Goal: Task Accomplishment & Management: Manage account settings

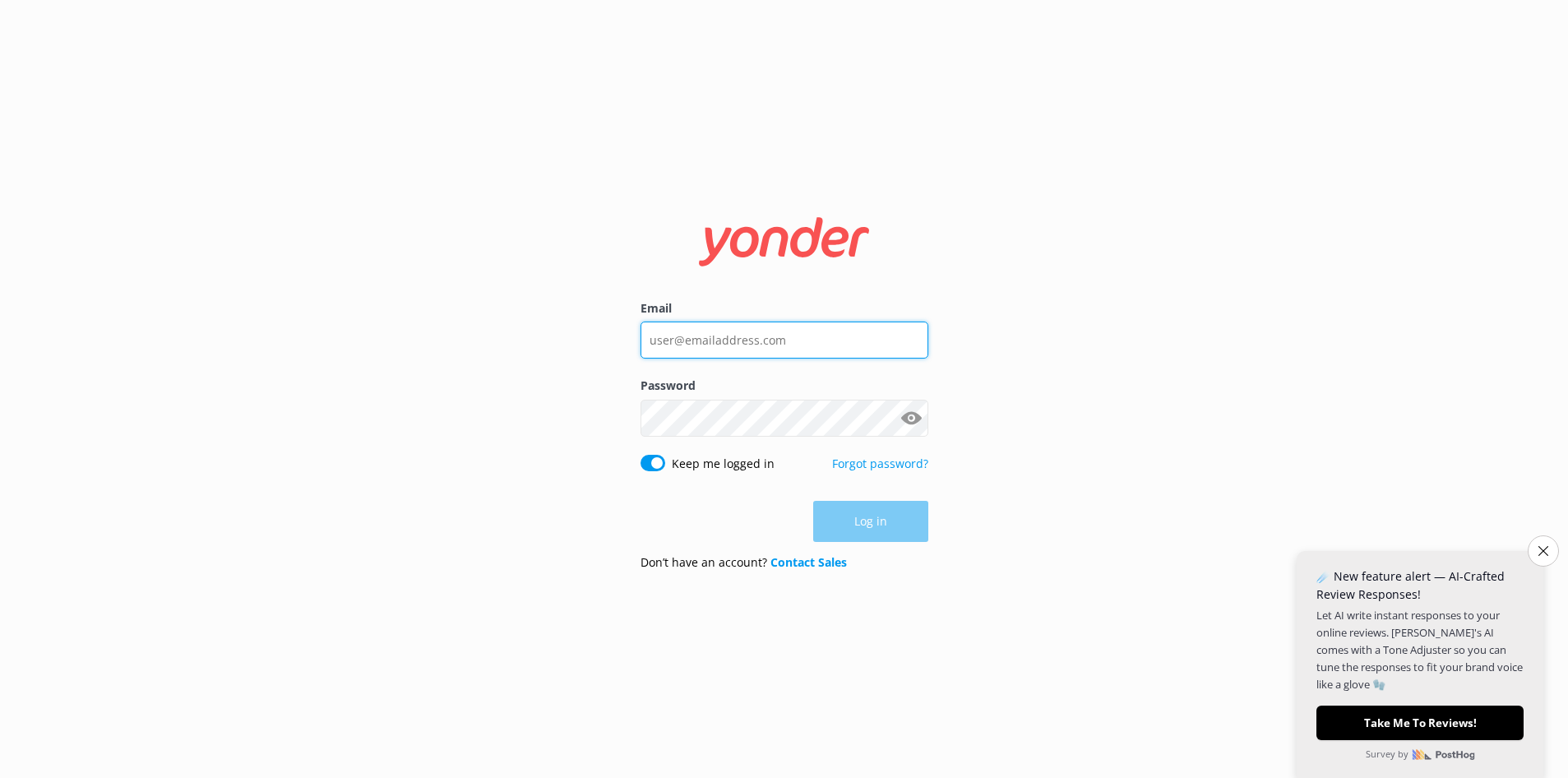
type input "[EMAIL_ADDRESS][DOMAIN_NAME]"
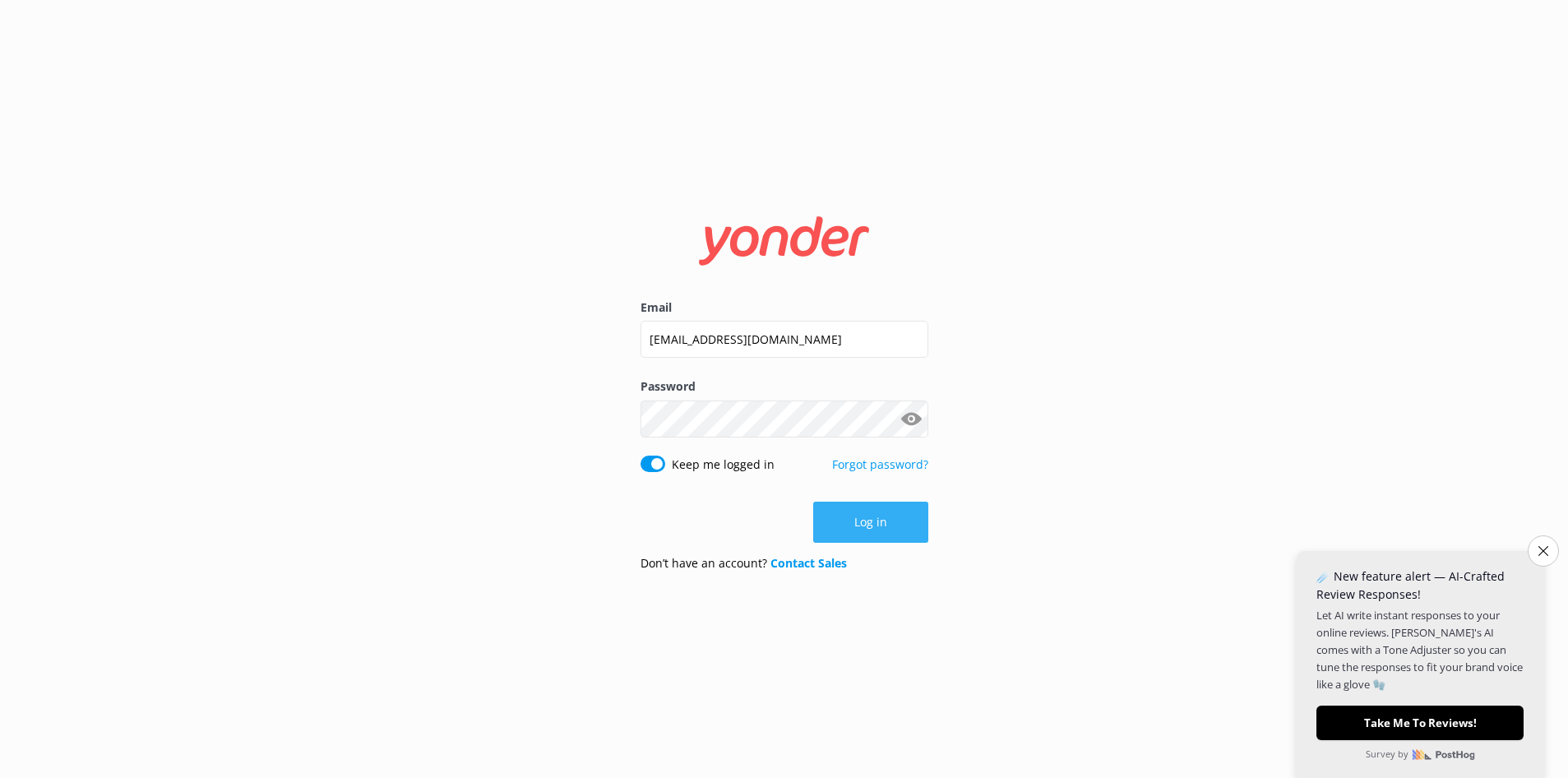
click at [877, 520] on div "Log in" at bounding box center [784, 522] width 288 height 41
click at [1544, 554] on icon "Close survey" at bounding box center [1543, 551] width 11 height 11
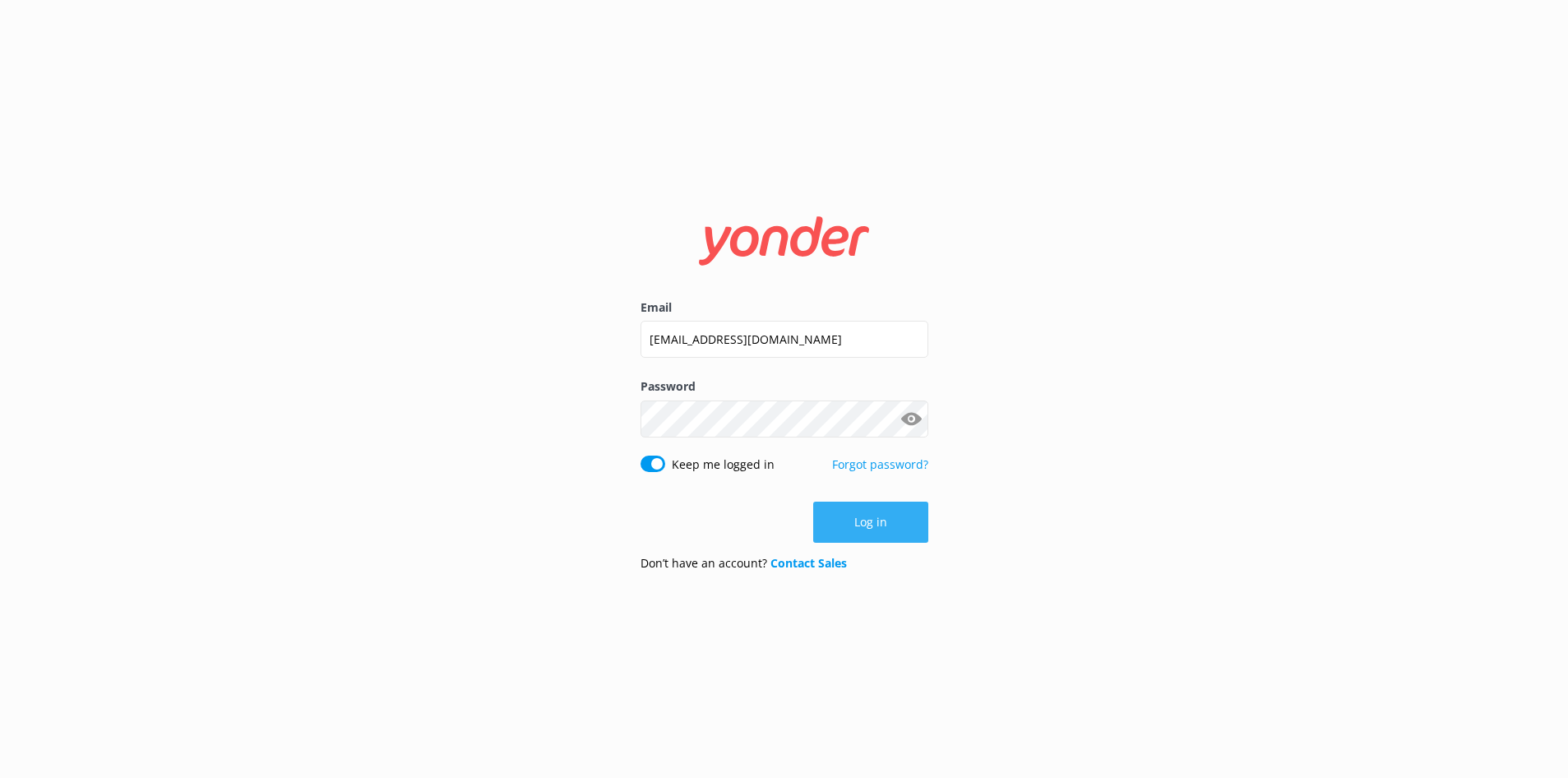
click at [870, 514] on button "Log in" at bounding box center [871, 522] width 115 height 41
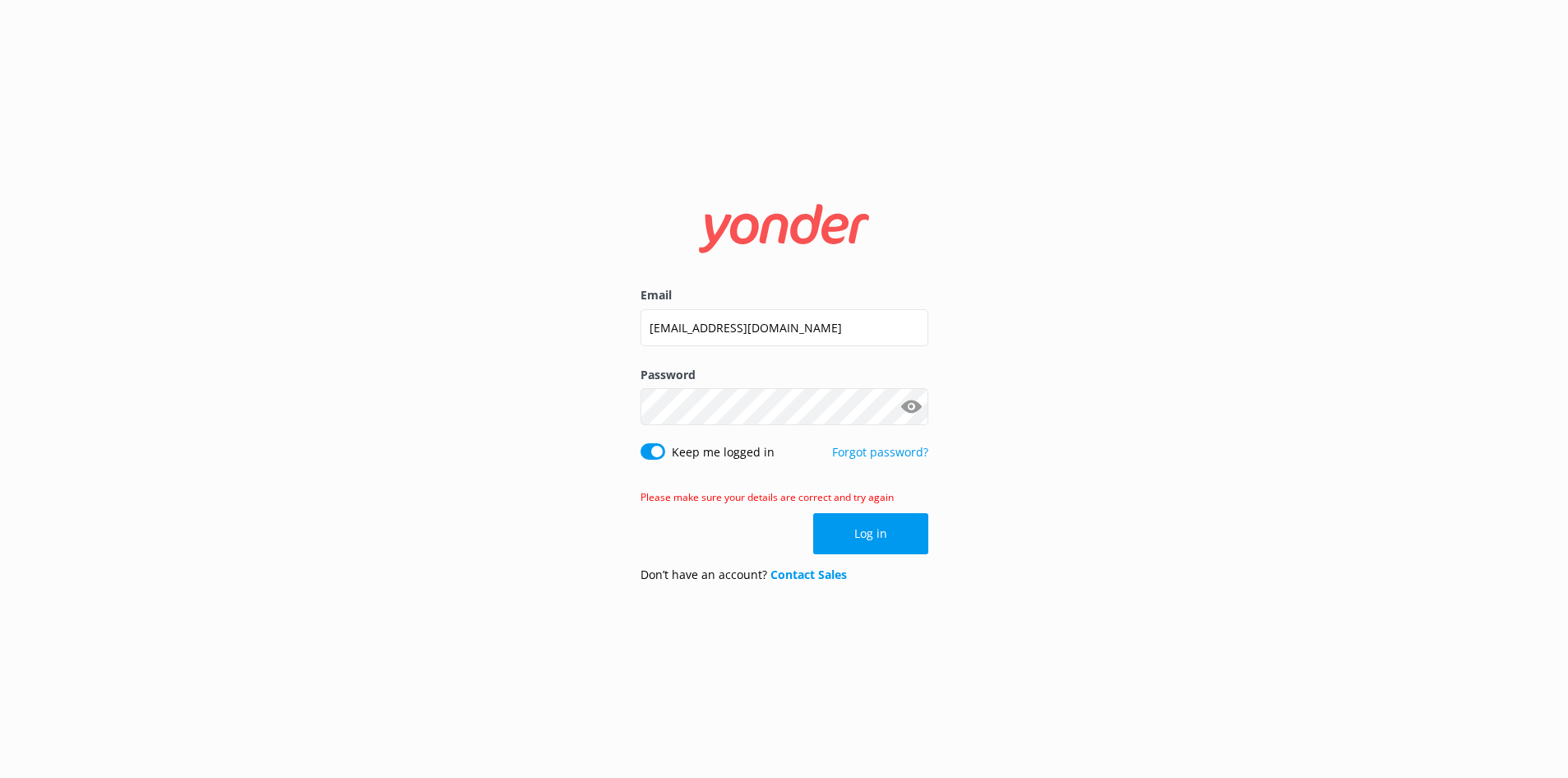
click at [698, 455] on label "Keep me logged in" at bounding box center [722, 452] width 103 height 18
click at [665, 455] on input "Keep me logged in" at bounding box center [653, 452] width 25 height 16
checkbox input "false"
click at [913, 404] on button "Show password" at bounding box center [912, 407] width 33 height 33
click at [861, 537] on button "Log in" at bounding box center [871, 534] width 115 height 41
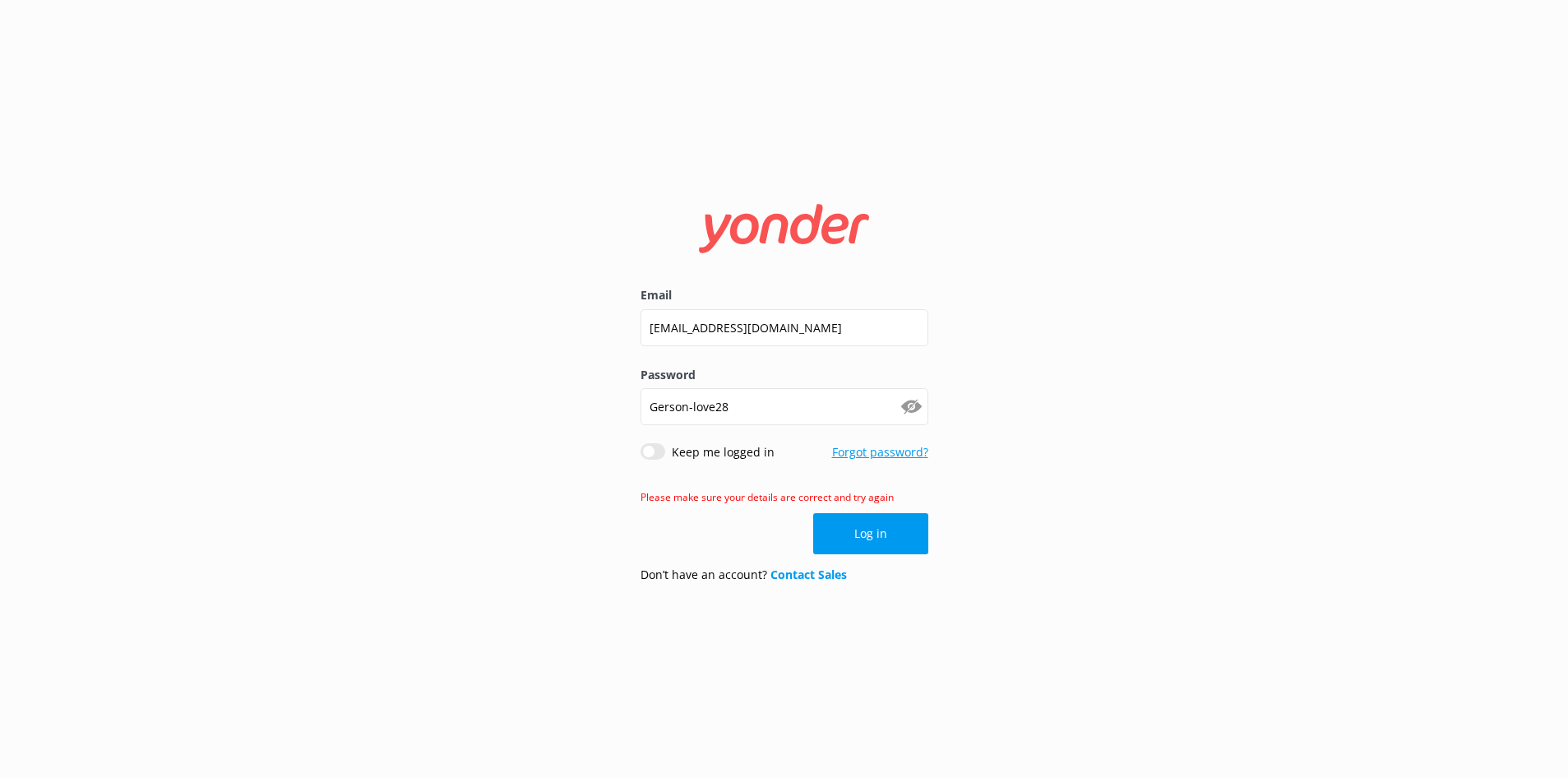
click at [847, 452] on link "Forgot password?" at bounding box center [881, 452] width 97 height 15
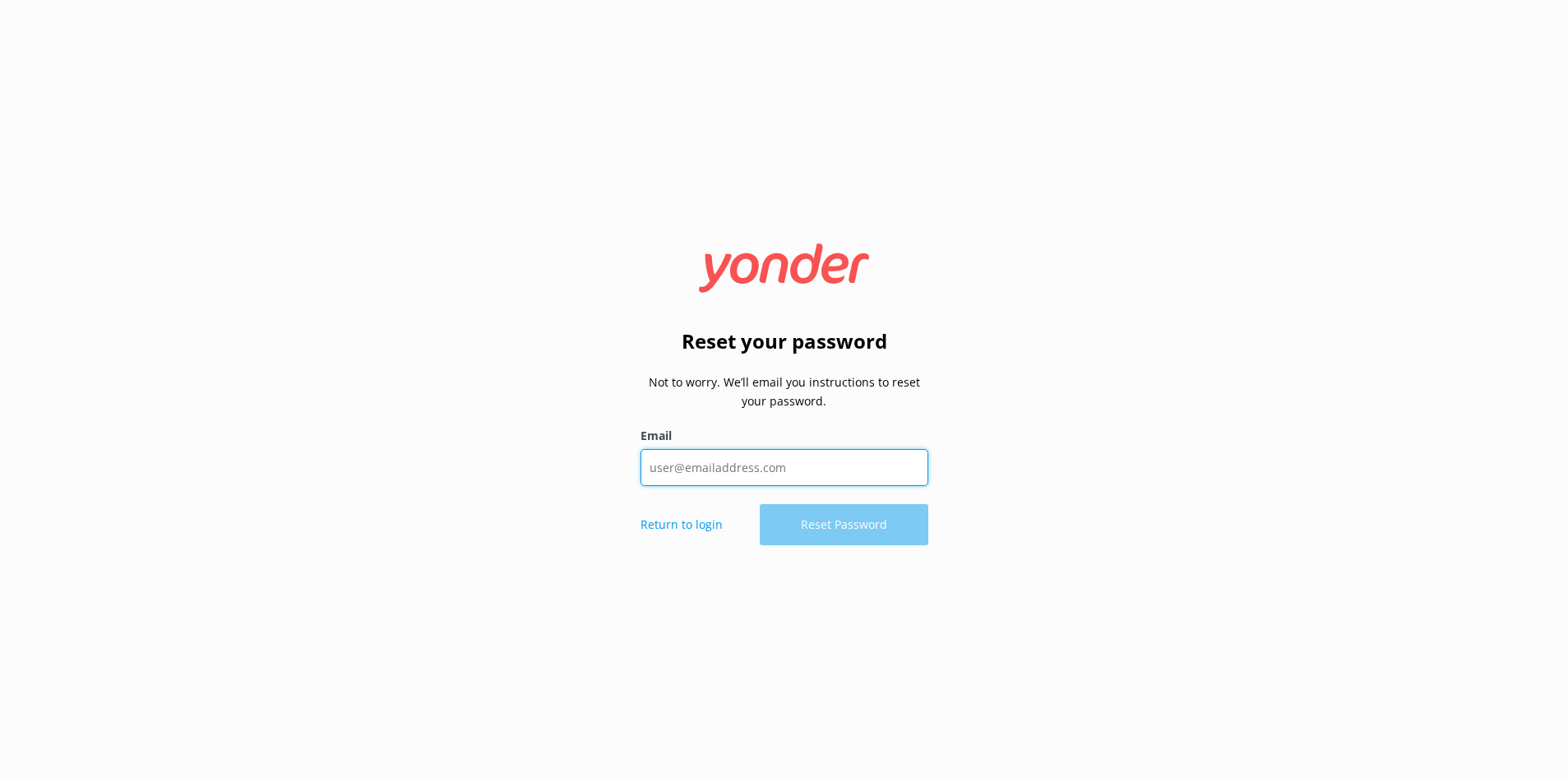
click at [657, 461] on input "Email" at bounding box center [784, 467] width 288 height 37
type input "[EMAIL_ADDRESS][DOMAIN_NAME]"
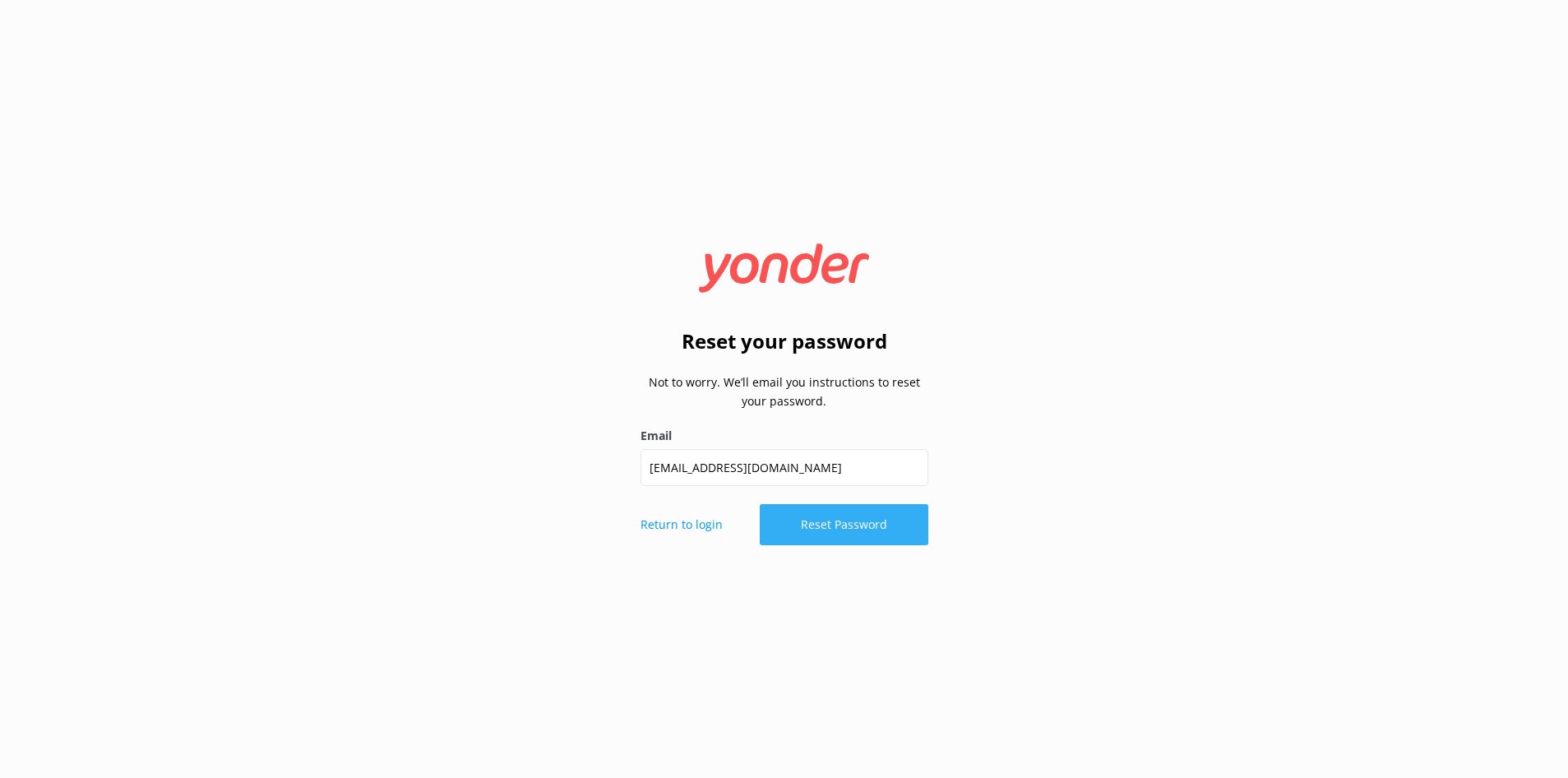
click at [803, 529] on button "Reset Password" at bounding box center [844, 525] width 169 height 41
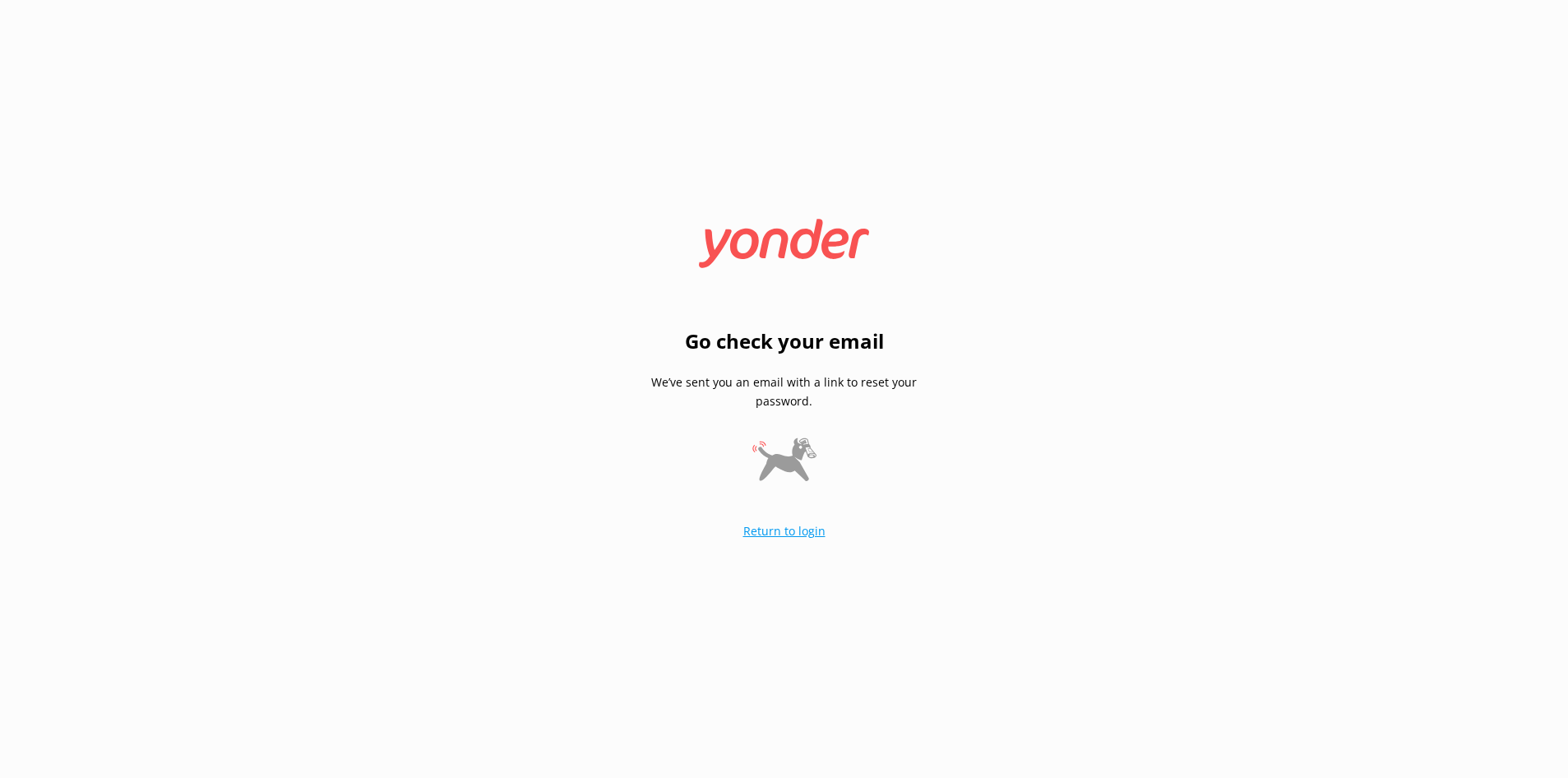
click at [768, 536] on link "Return to login" at bounding box center [784, 530] width 82 height 15
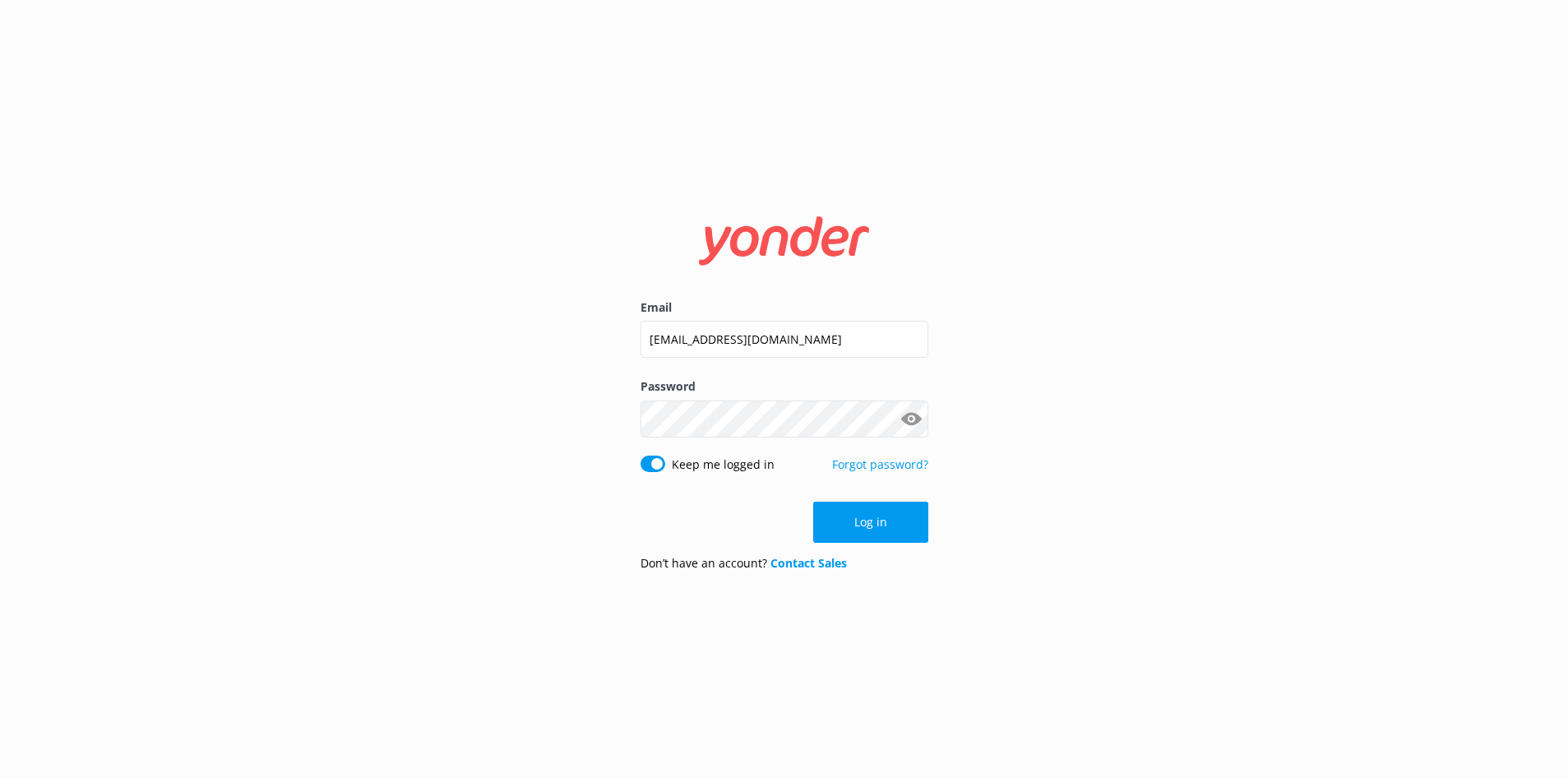
click at [911, 416] on button "Show password" at bounding box center [912, 419] width 33 height 33
click at [633, 422] on div "Email [EMAIL_ADDRESS][DOMAIN_NAME] Password Show password Keep me logged in For…" at bounding box center [784, 389] width 329 height 391
click at [631, 419] on div "Email [EMAIL_ADDRESS][DOMAIN_NAME] Password Show password Keep me logged in For…" at bounding box center [784, 389] width 329 height 391
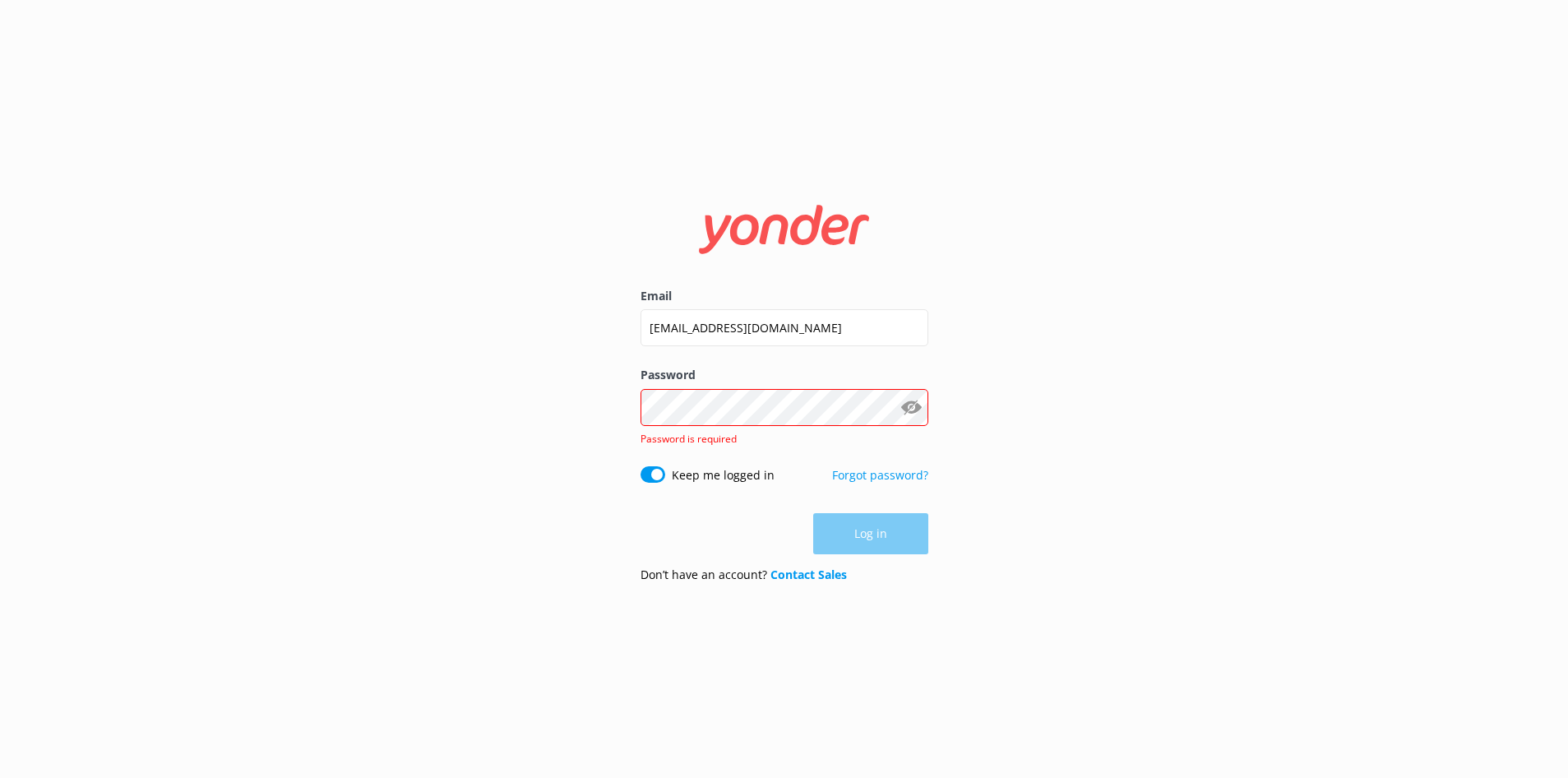
click at [1223, 333] on div "Email [EMAIL_ADDRESS][DOMAIN_NAME] Password Show password Password is required …" at bounding box center [784, 389] width 1568 height 778
click at [1050, 384] on div "Email [EMAIL_ADDRESS][DOMAIN_NAME] Password Show password Password is required …" at bounding box center [784, 389] width 1568 height 778
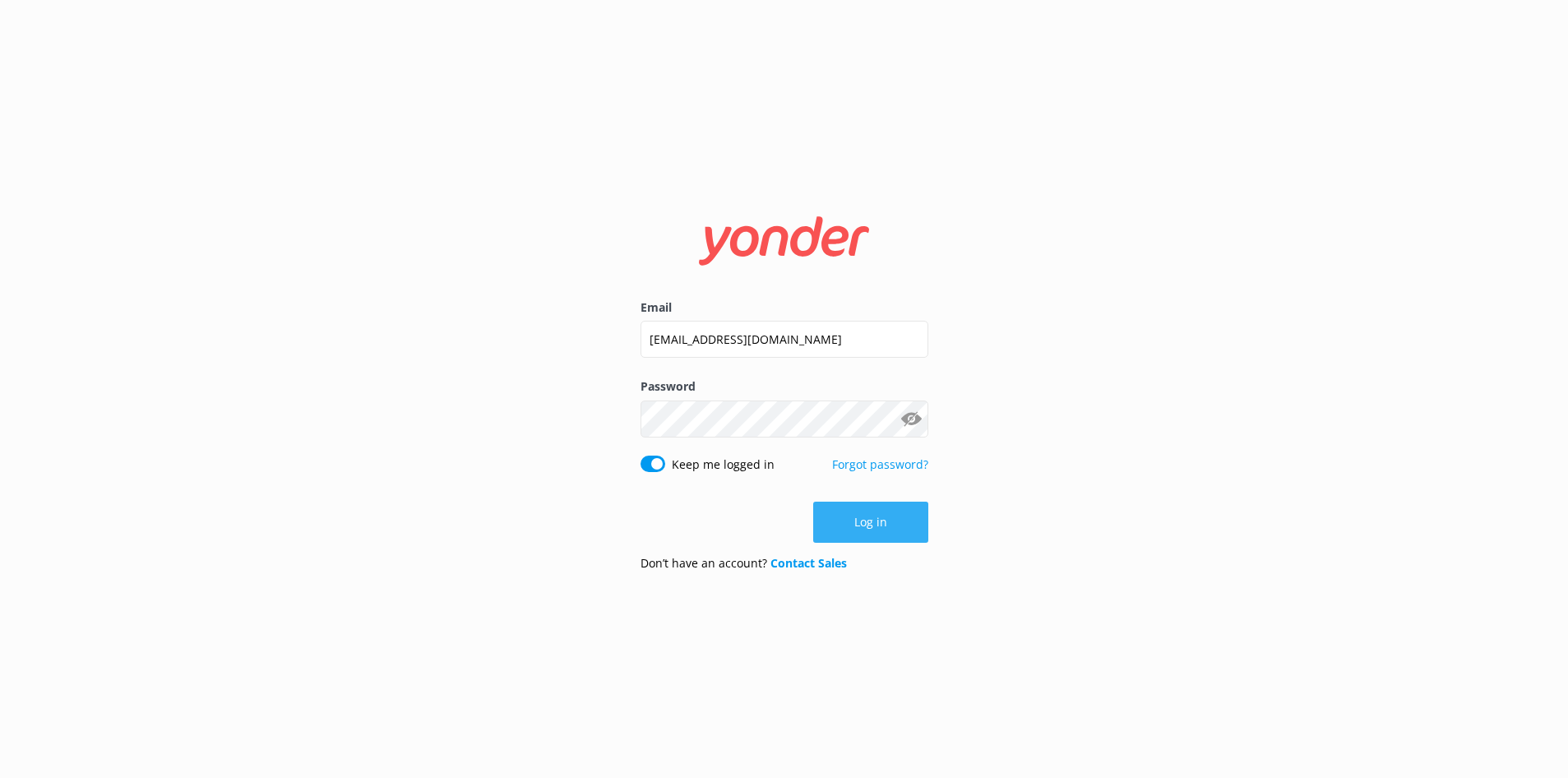
click at [864, 528] on button "Log in" at bounding box center [871, 522] width 115 height 41
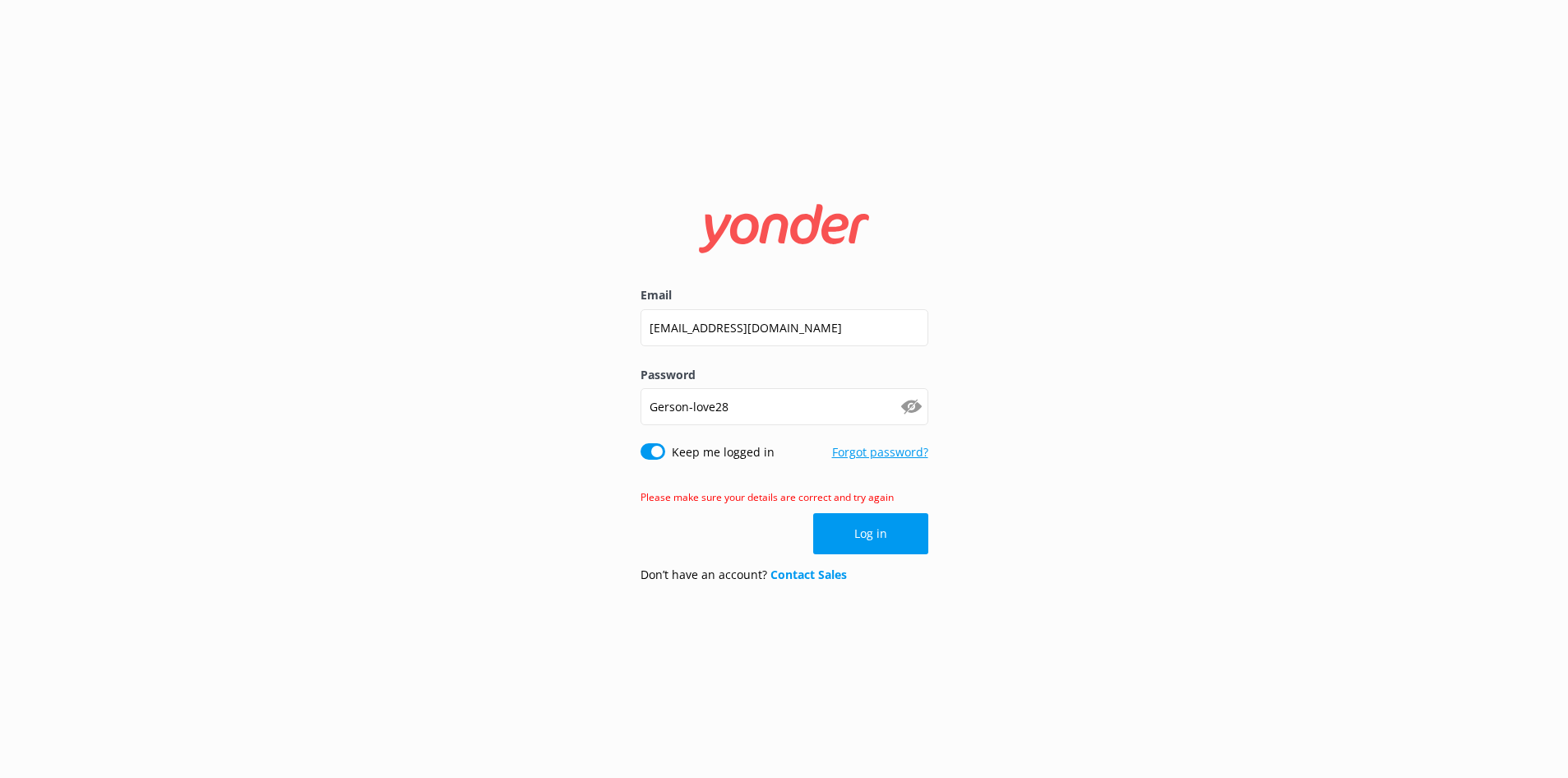
click at [854, 456] on link "Forgot password?" at bounding box center [881, 452] width 97 height 15
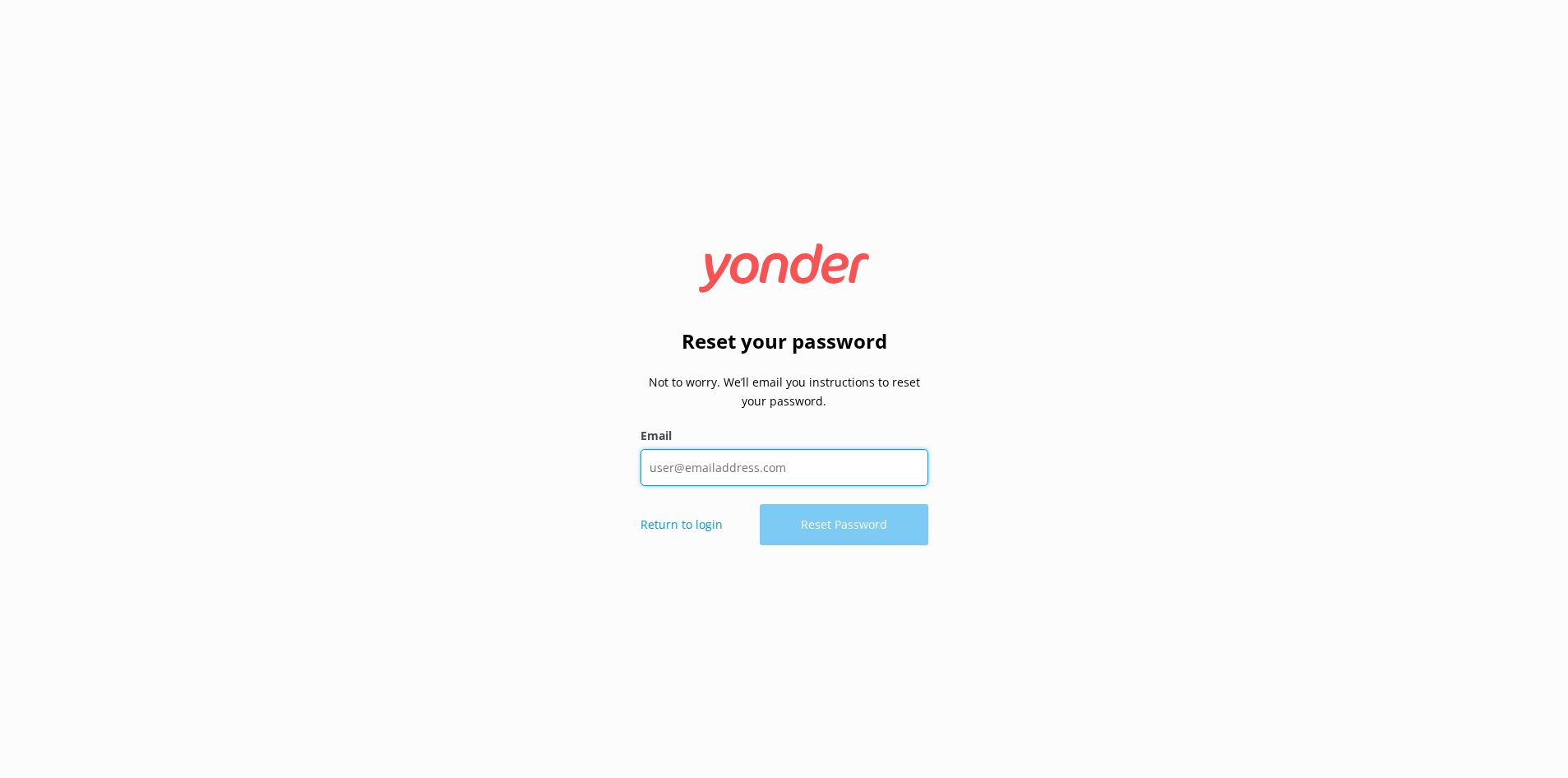
drag, startPoint x: 806, startPoint y: 465, endPoint x: 709, endPoint y: 462, distance: 97.0
click at [709, 462] on input "Email" at bounding box center [784, 467] width 288 height 37
type input "[EMAIL_ADDRESS][DOMAIN_NAME]"
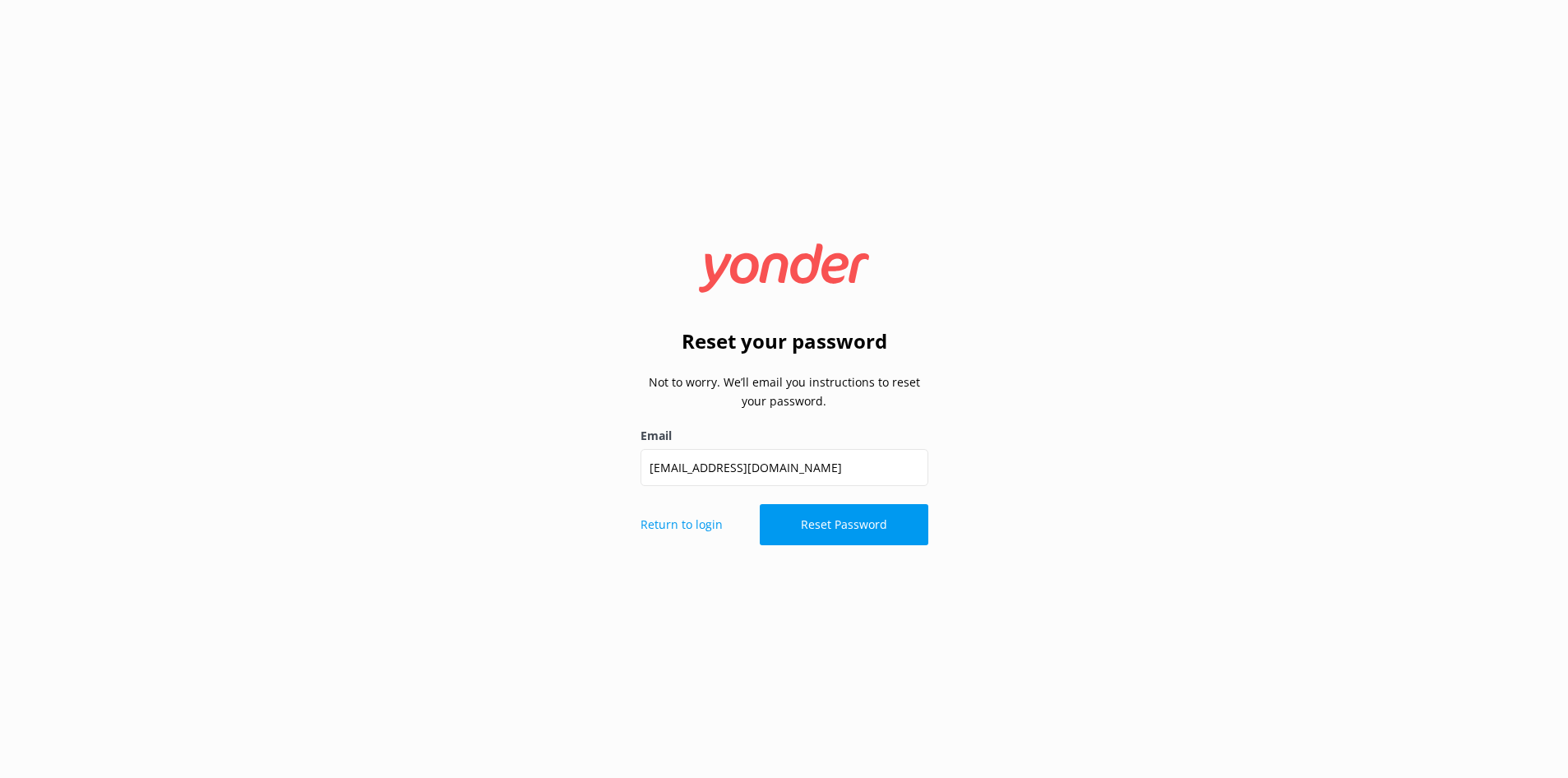
click at [814, 521] on button "Reset Password" at bounding box center [844, 525] width 169 height 41
